Goal: Navigation & Orientation: Go to known website

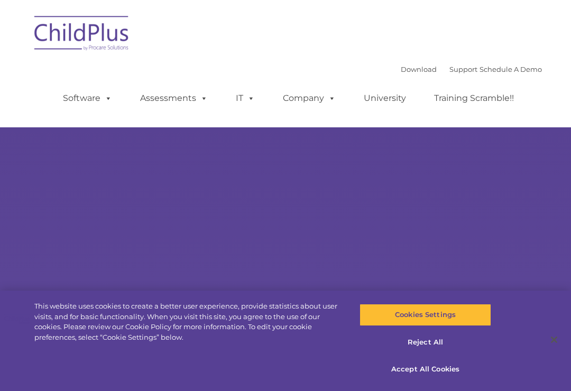
select select "MEDIUM"
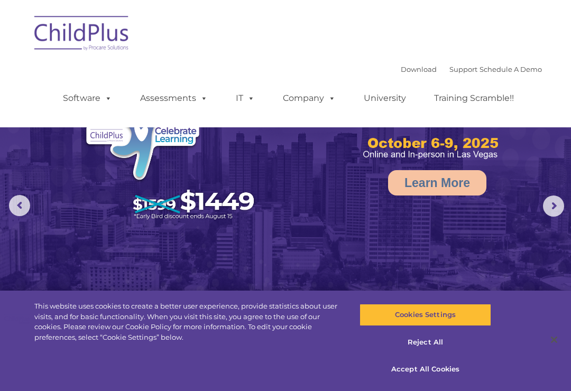
click at [76, 23] on img at bounding box center [82, 34] width 106 height 53
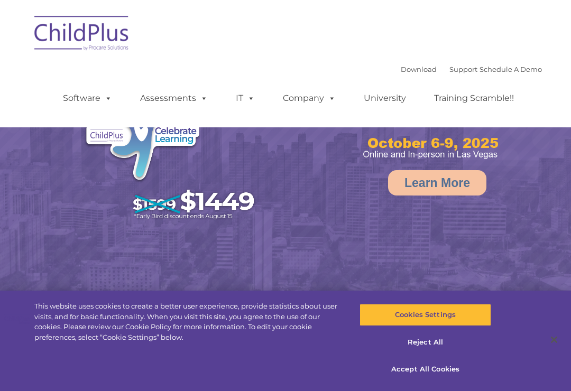
select select "MEDIUM"
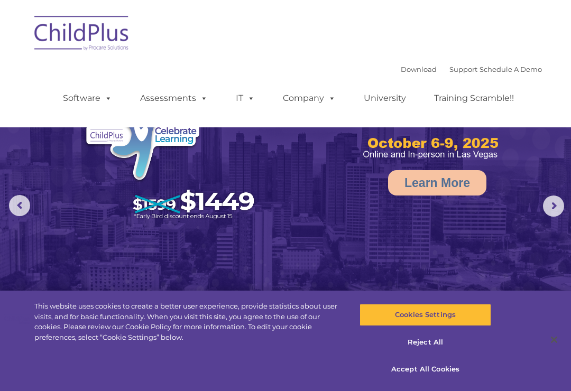
click at [78, 35] on img at bounding box center [82, 34] width 106 height 53
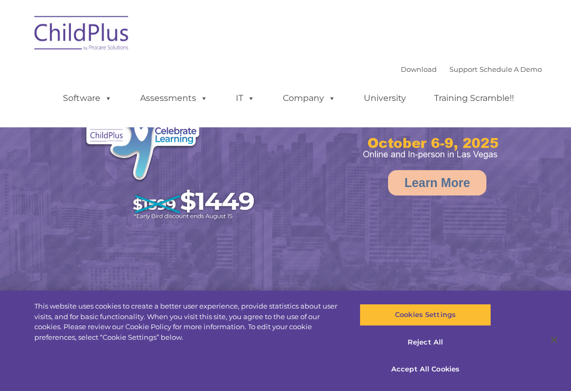
select select "MEDIUM"
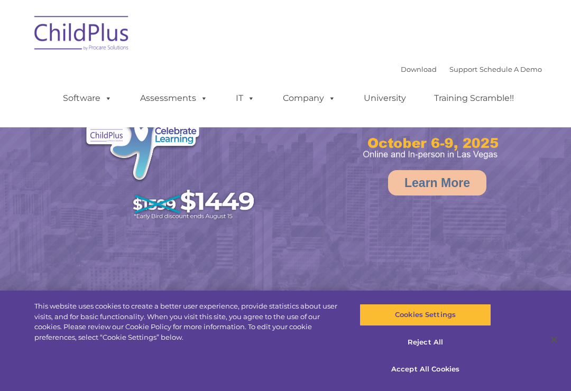
select select "MEDIUM"
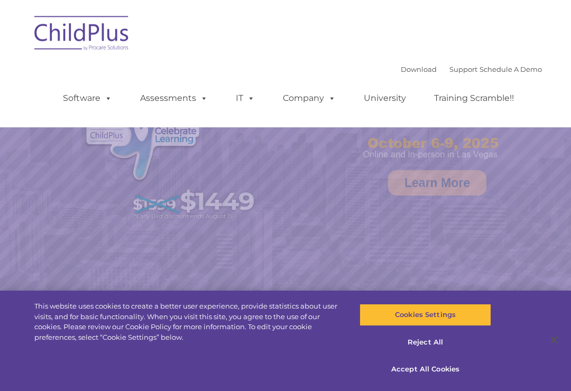
select select "MEDIUM"
